Goal: Task Accomplishment & Management: Manage account settings

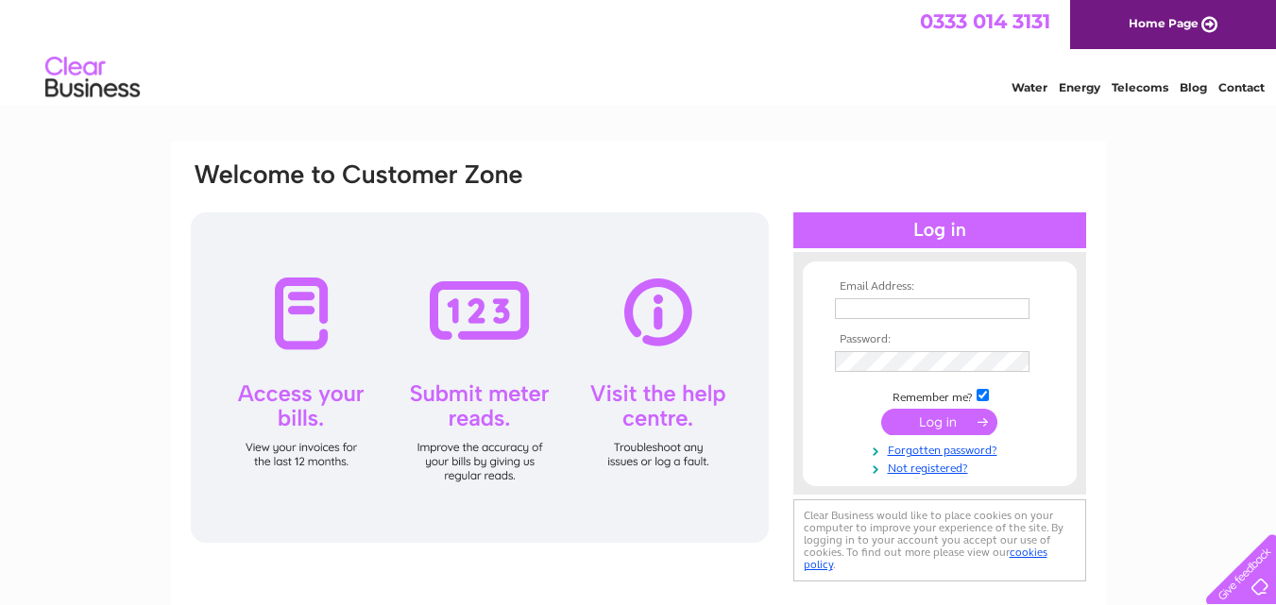
type input "[EMAIL_ADDRESS][DOMAIN_NAME]"
click at [481, 308] on div at bounding box center [480, 378] width 578 height 331
click at [482, 308] on div at bounding box center [480, 378] width 578 height 331
click at [950, 422] on input "submit" at bounding box center [939, 422] width 116 height 26
click at [983, 396] on input "checkbox" at bounding box center [983, 395] width 12 height 12
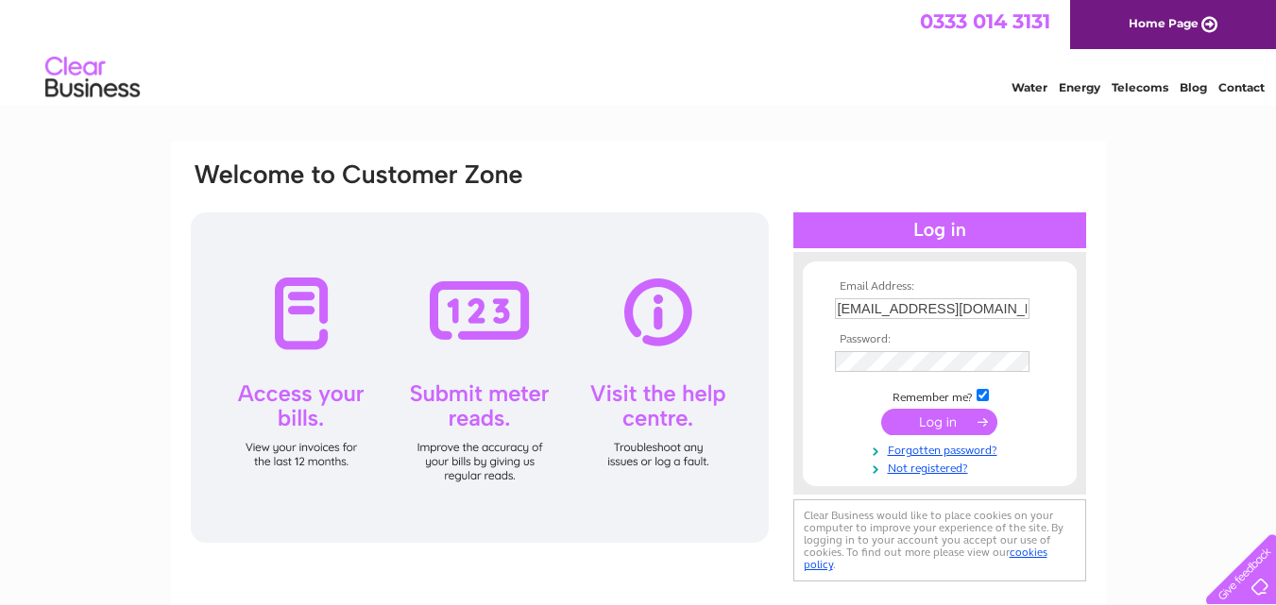
checkbox input "false"
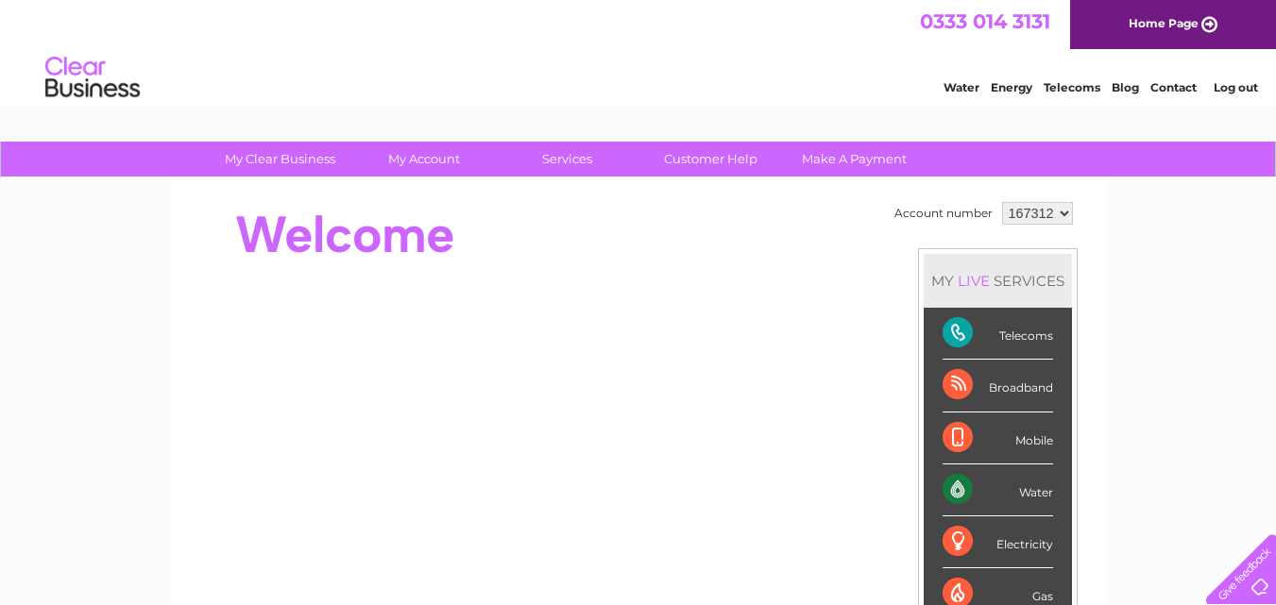
click at [978, 496] on div "Water" at bounding box center [998, 491] width 111 height 52
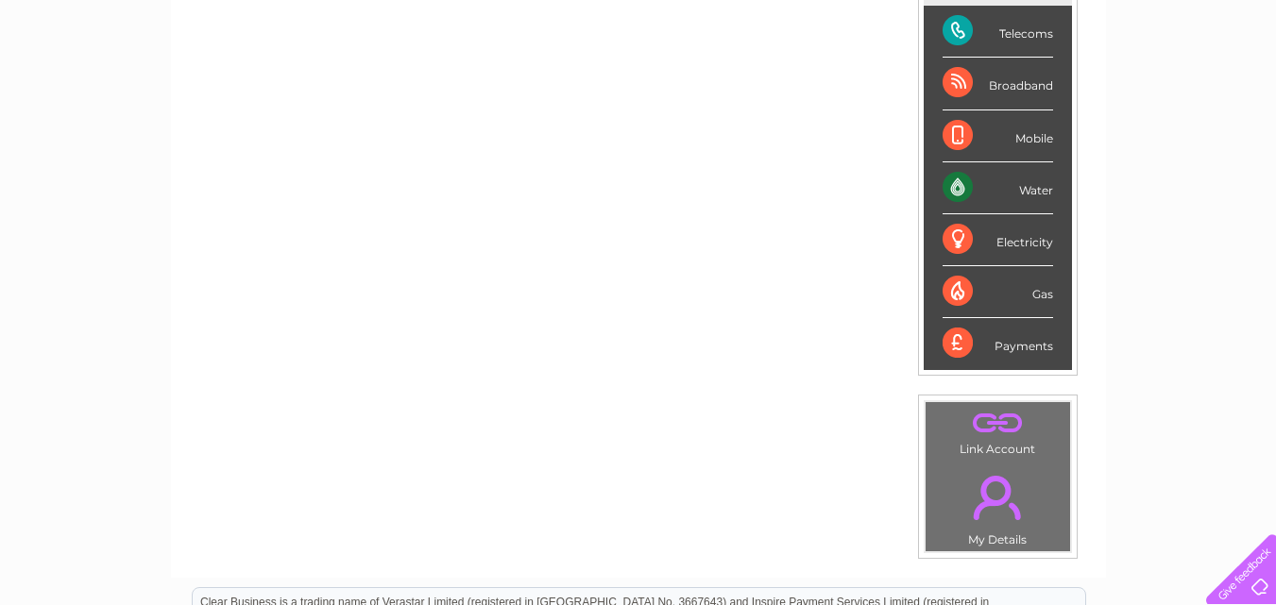
scroll to position [328, 0]
